Goal: Navigation & Orientation: Find specific page/section

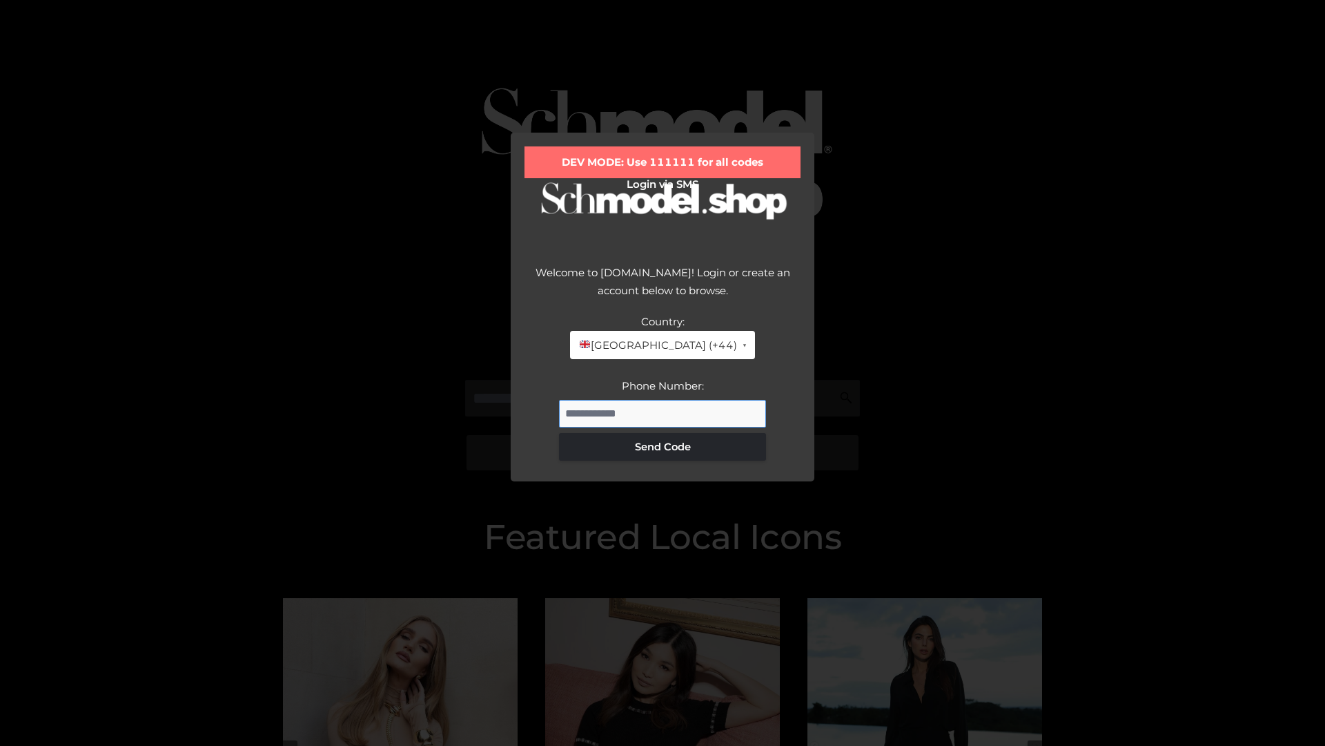
click at [663, 413] on input "Phone Number:" at bounding box center [662, 414] width 207 height 28
type input "**********"
click at [663, 446] on button "Send Code" at bounding box center [662, 447] width 207 height 28
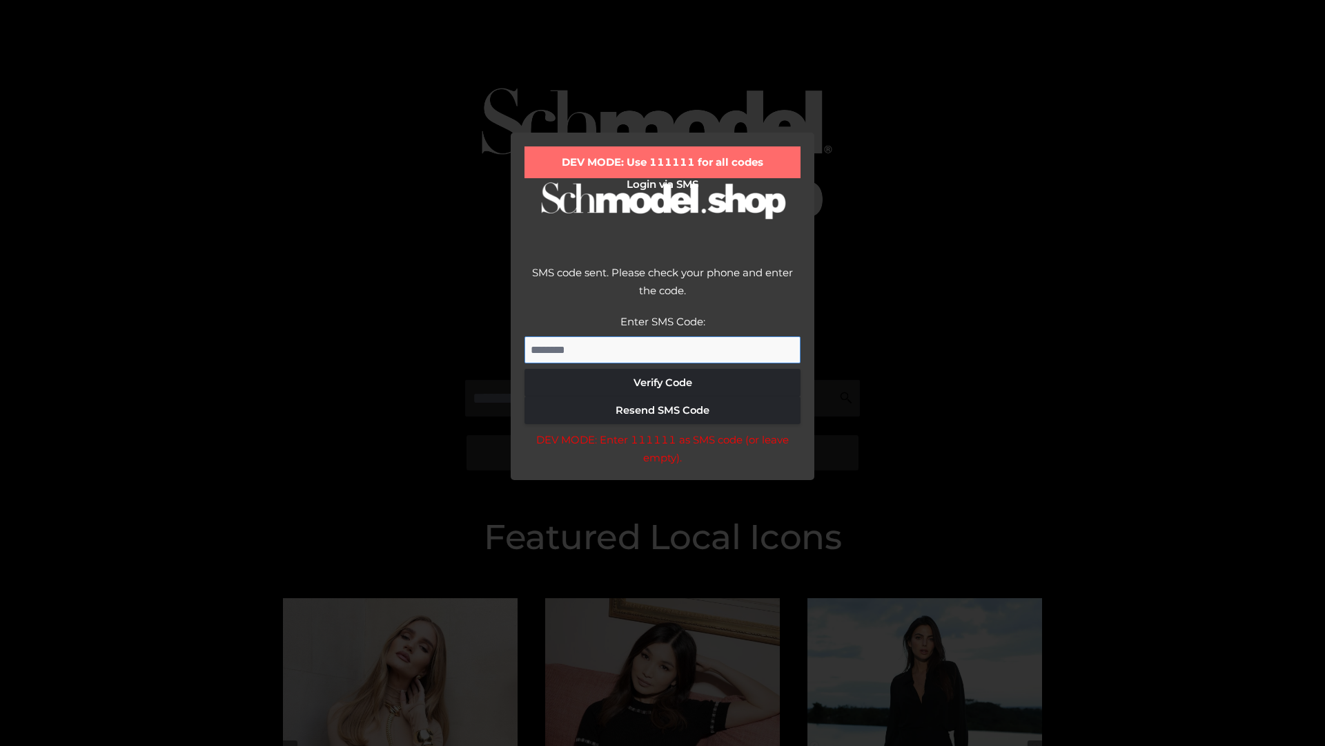
click at [663, 349] on input "Enter SMS Code:" at bounding box center [663, 350] width 276 height 28
type input "******"
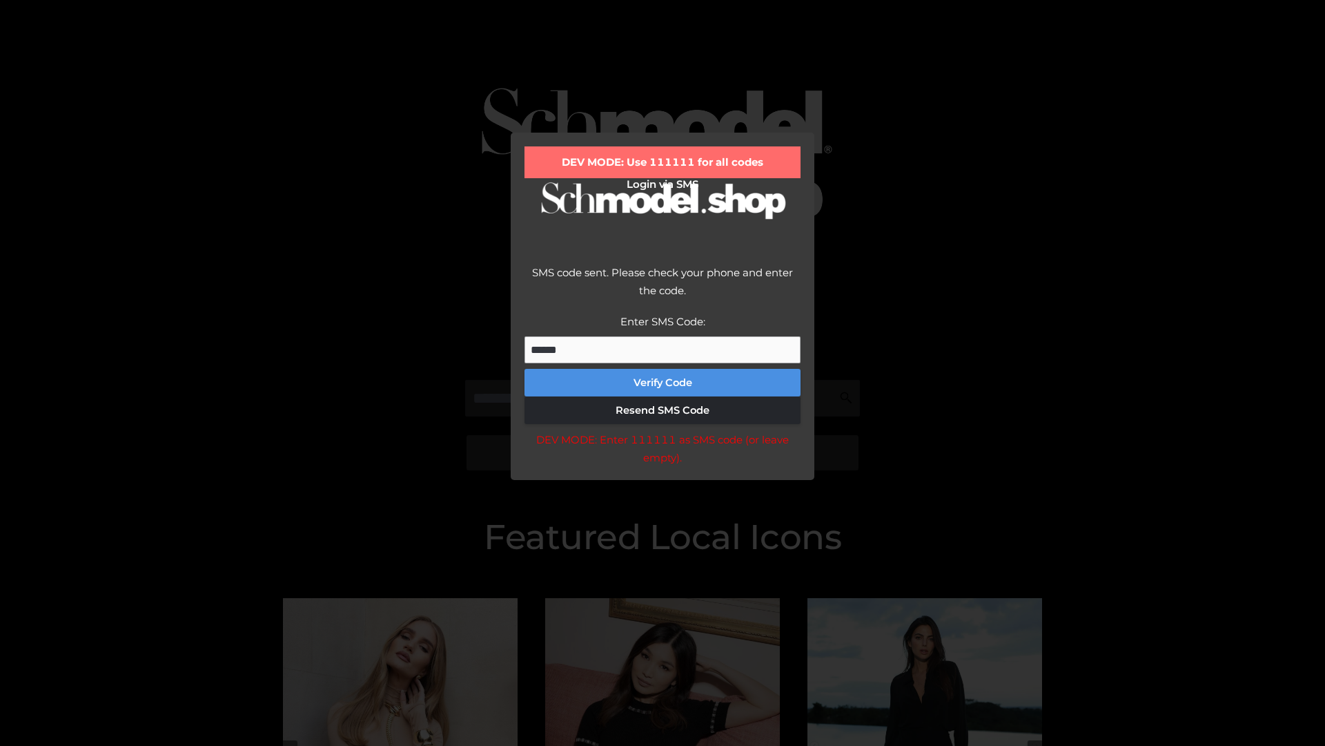
click at [663, 382] on button "Verify Code" at bounding box center [663, 383] width 276 height 28
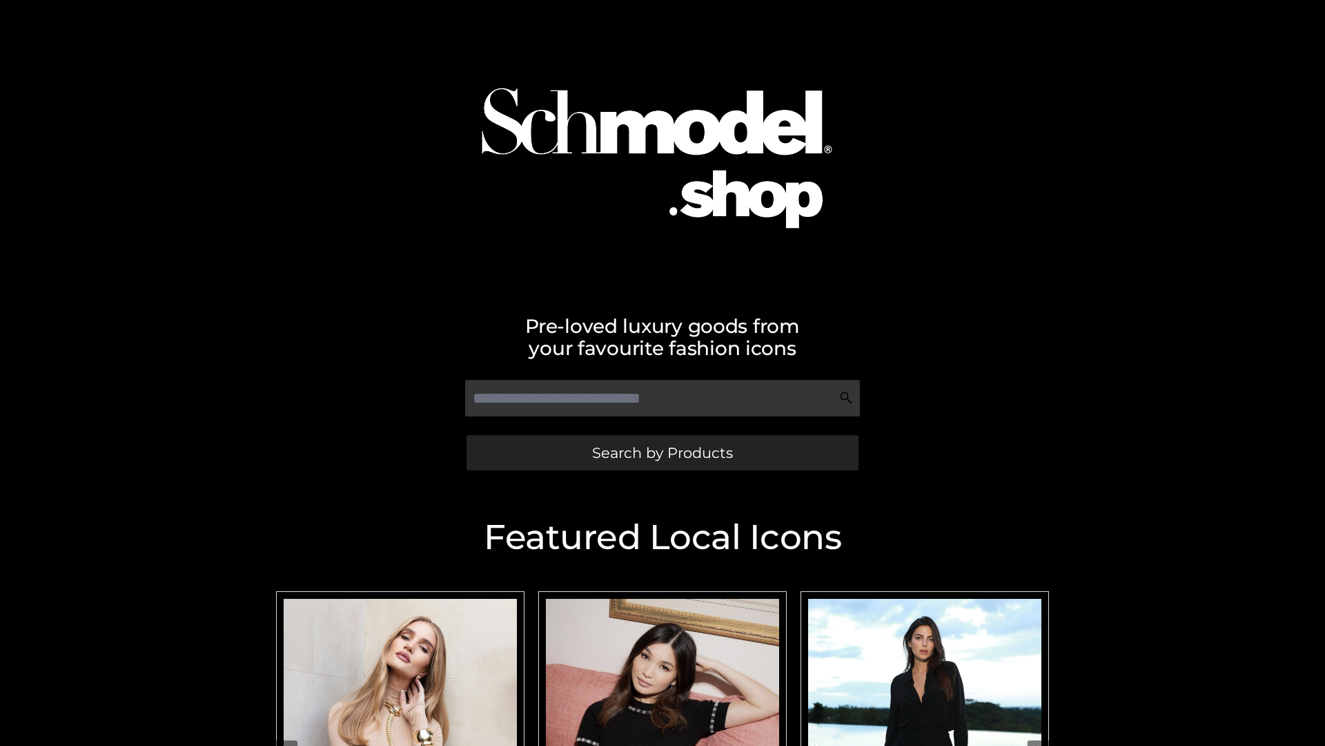
click at [662, 452] on span "Search by Products" at bounding box center [662, 452] width 141 height 14
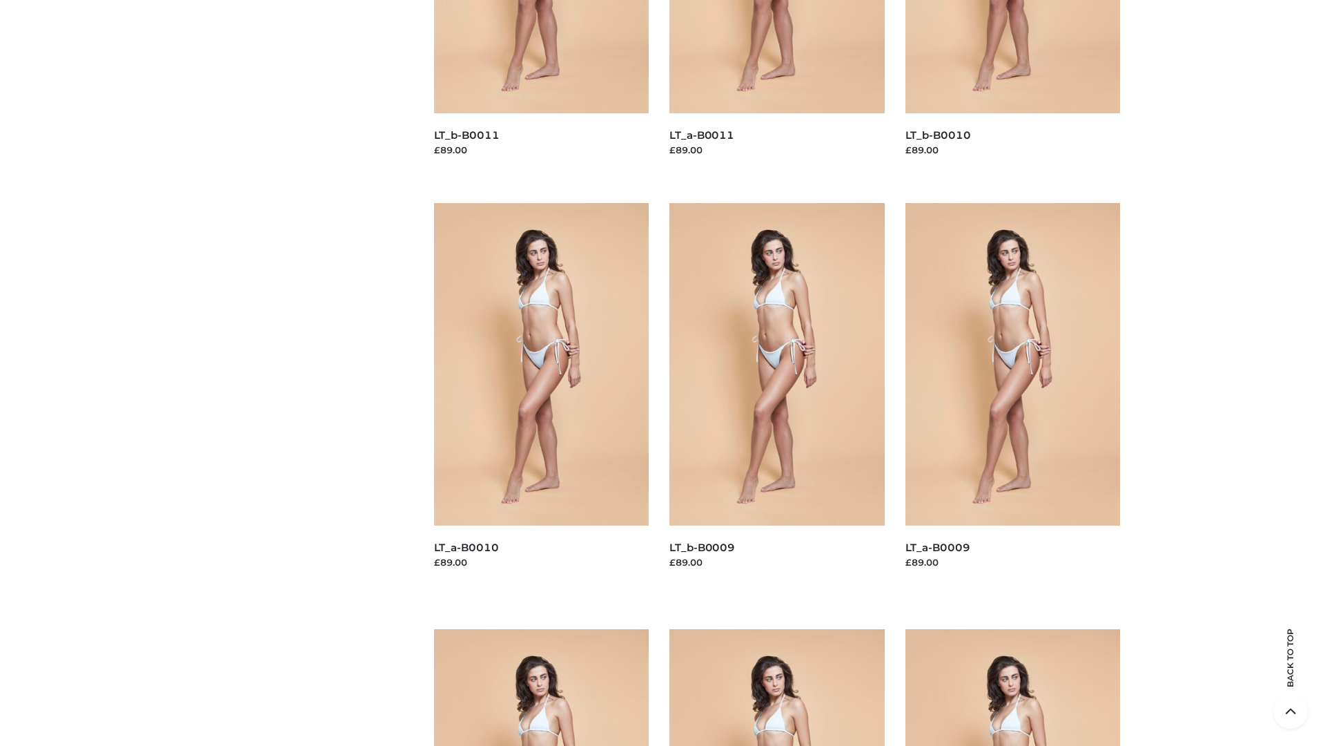
scroll to position [3639, 0]
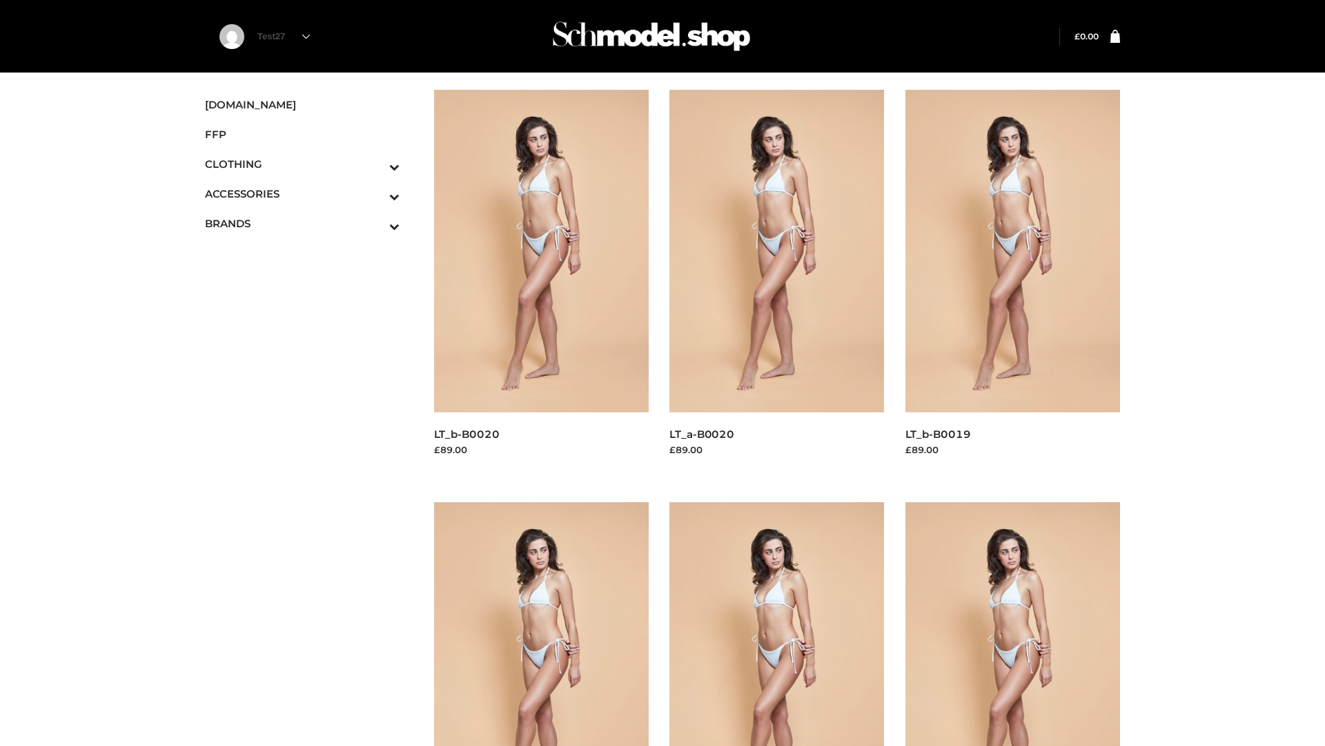
scroll to position [1124, 0]
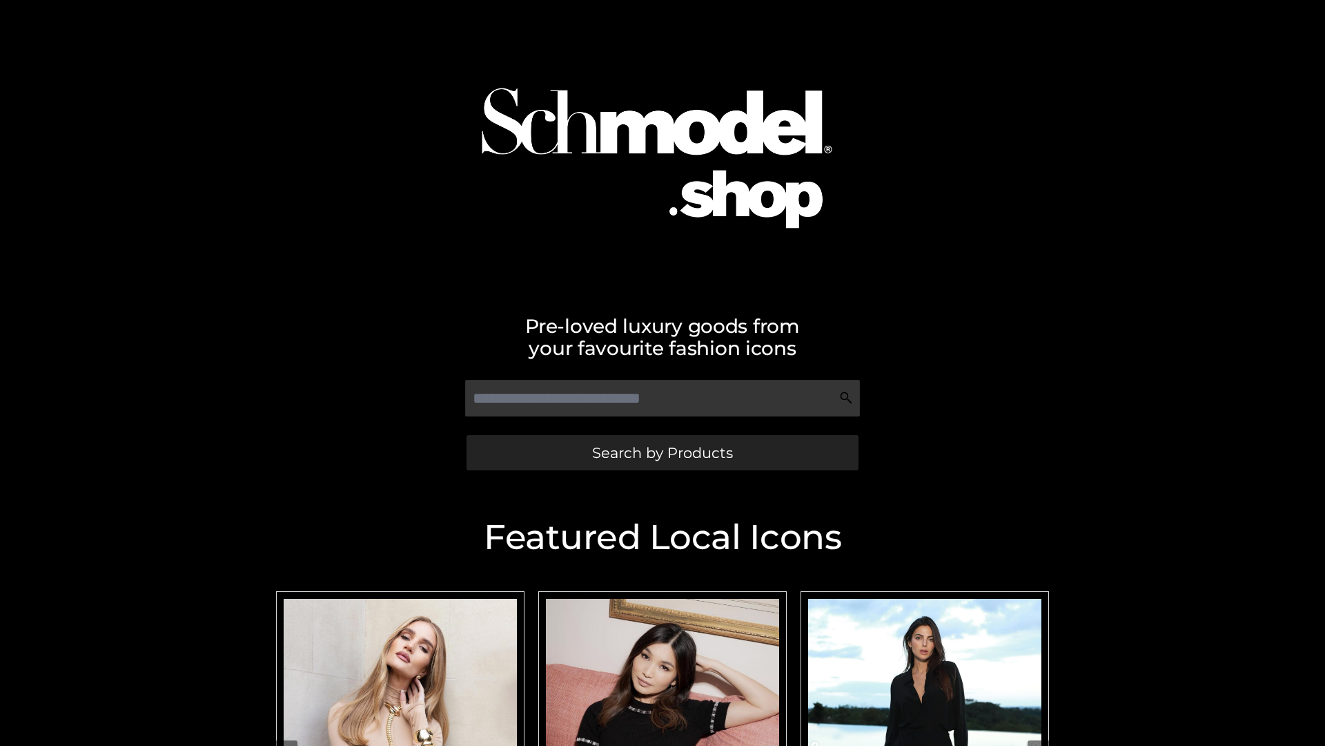
click at [662, 452] on span "Search by Products" at bounding box center [662, 452] width 141 height 14
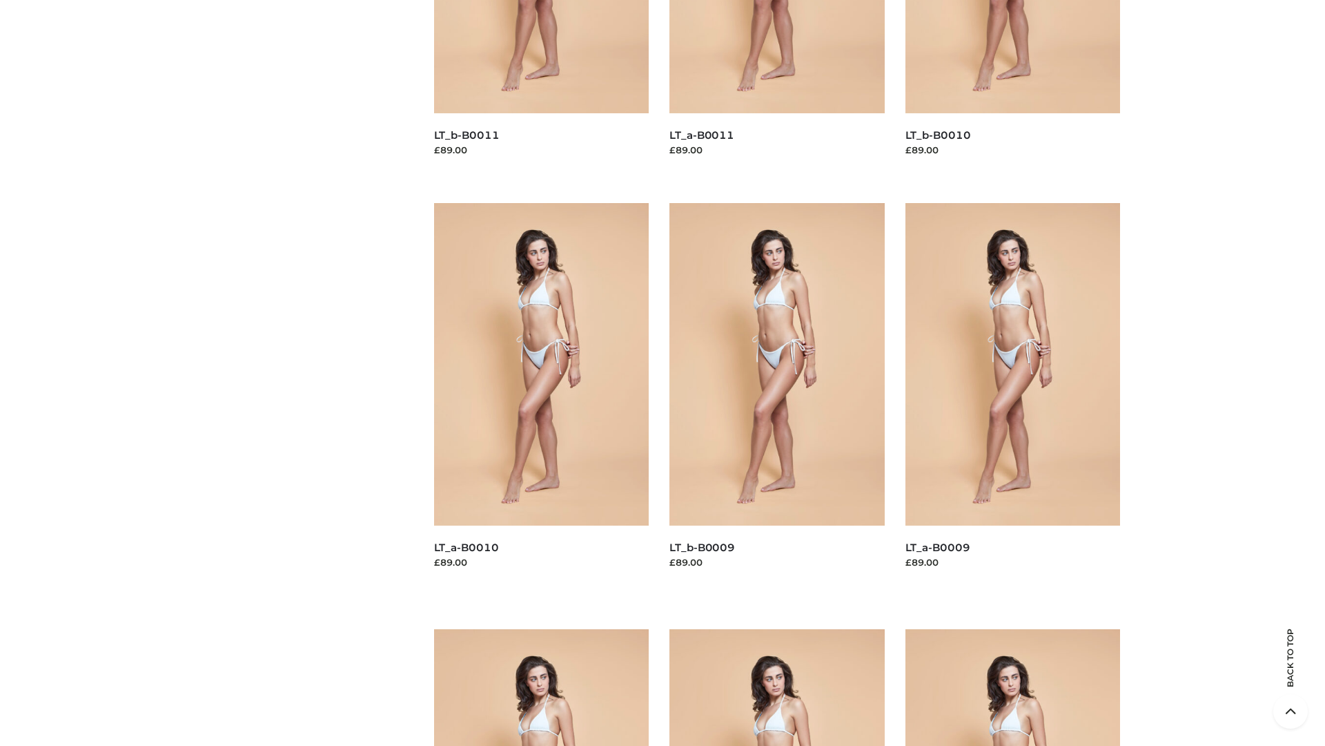
scroll to position [3639, 0]
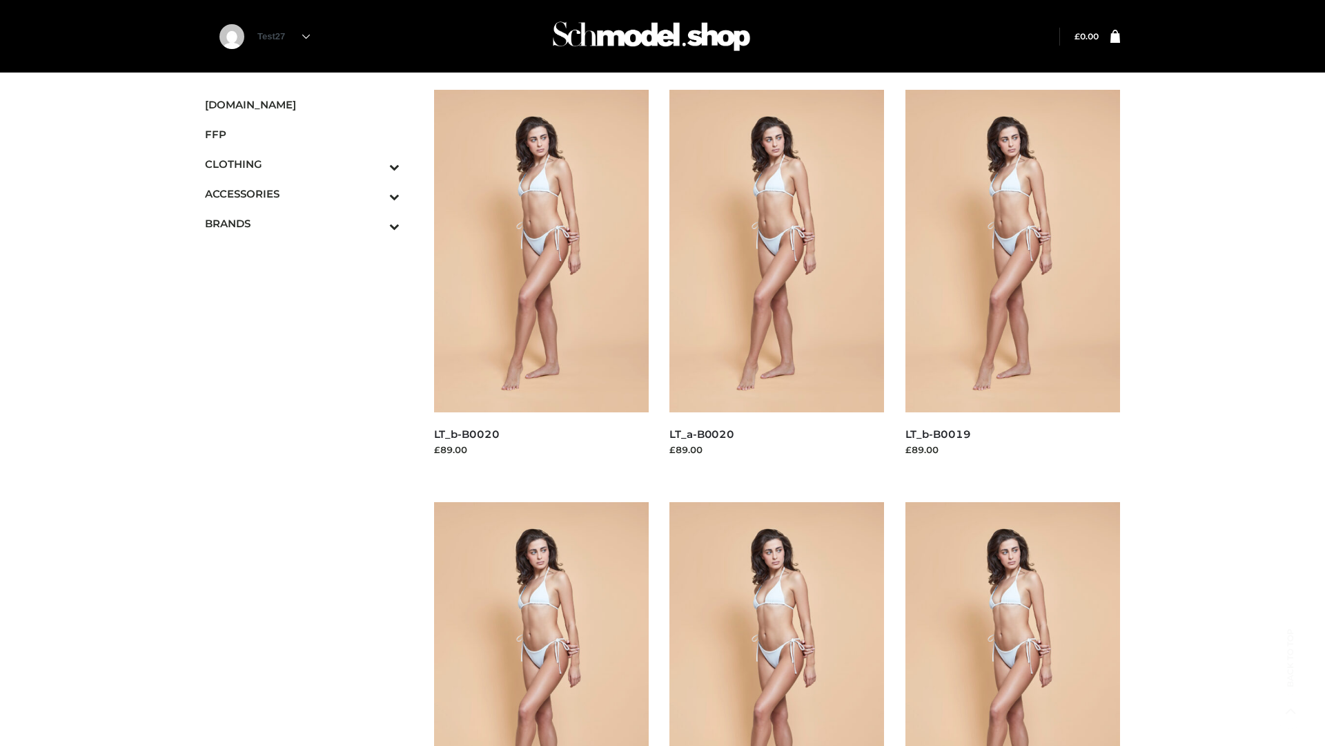
scroll to position [1124, 0]
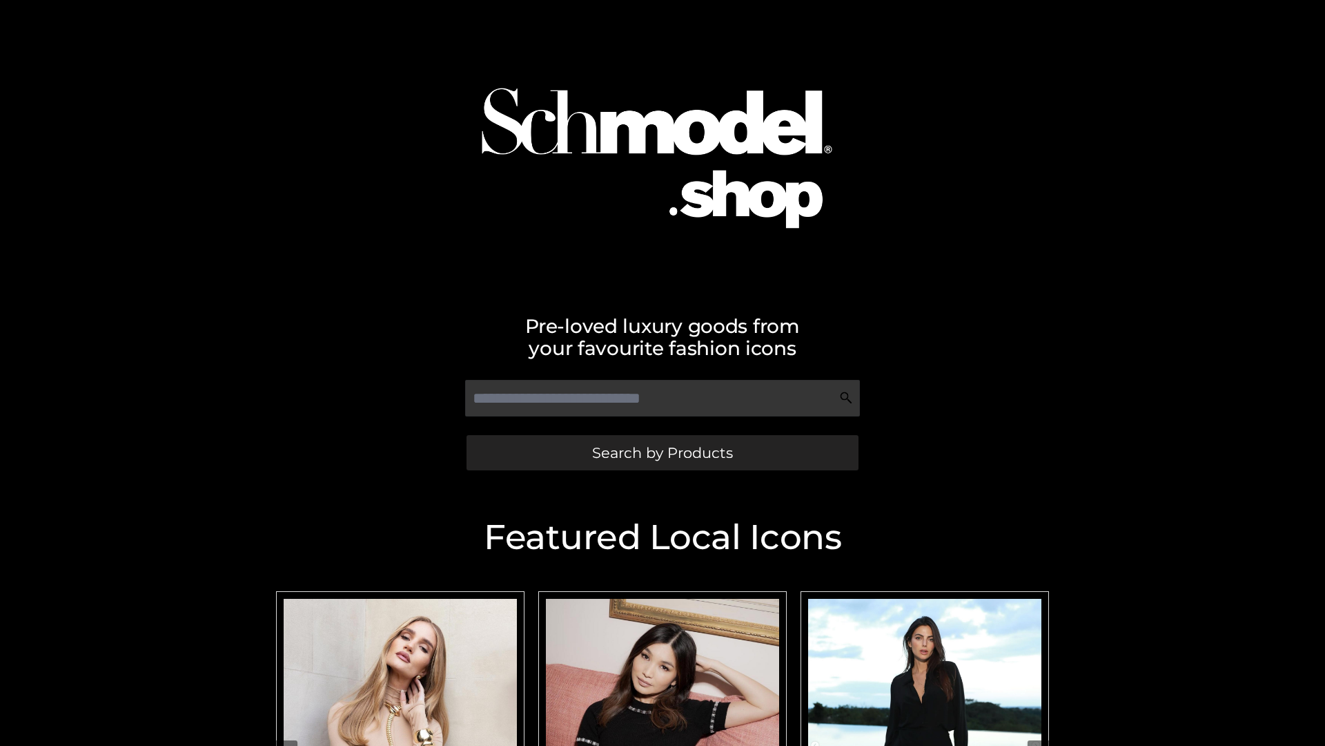
click at [662, 452] on span "Search by Products" at bounding box center [662, 452] width 141 height 14
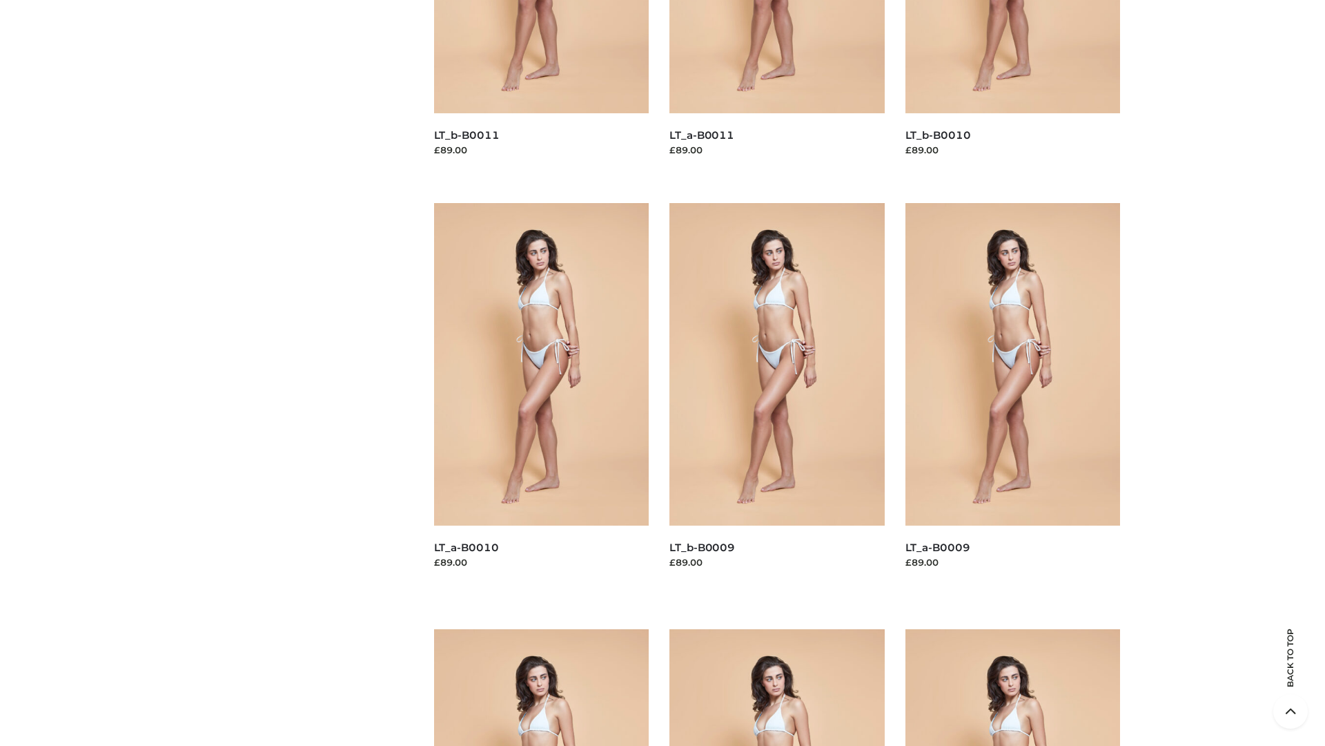
scroll to position [3639, 0]
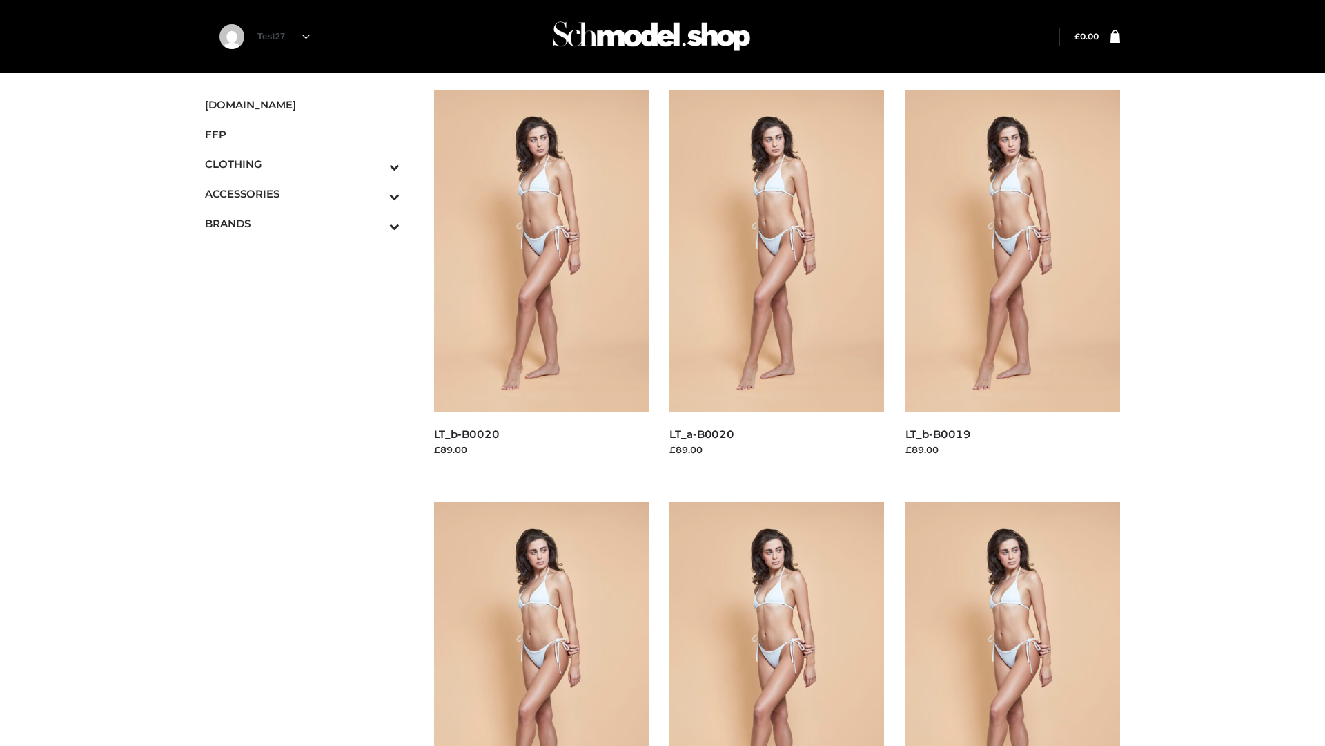
scroll to position [1124, 0]
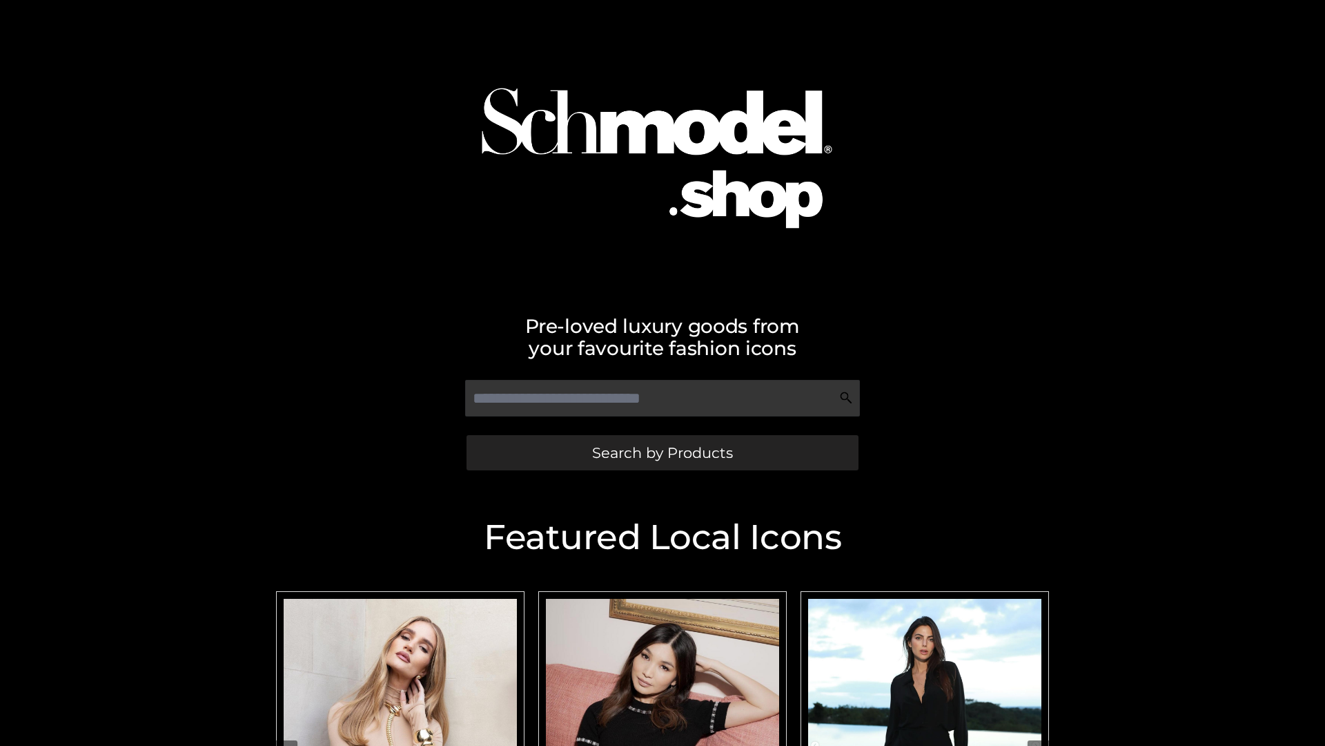
click at [662, 452] on span "Search by Products" at bounding box center [662, 452] width 141 height 14
